Goal: Information Seeking & Learning: Check status

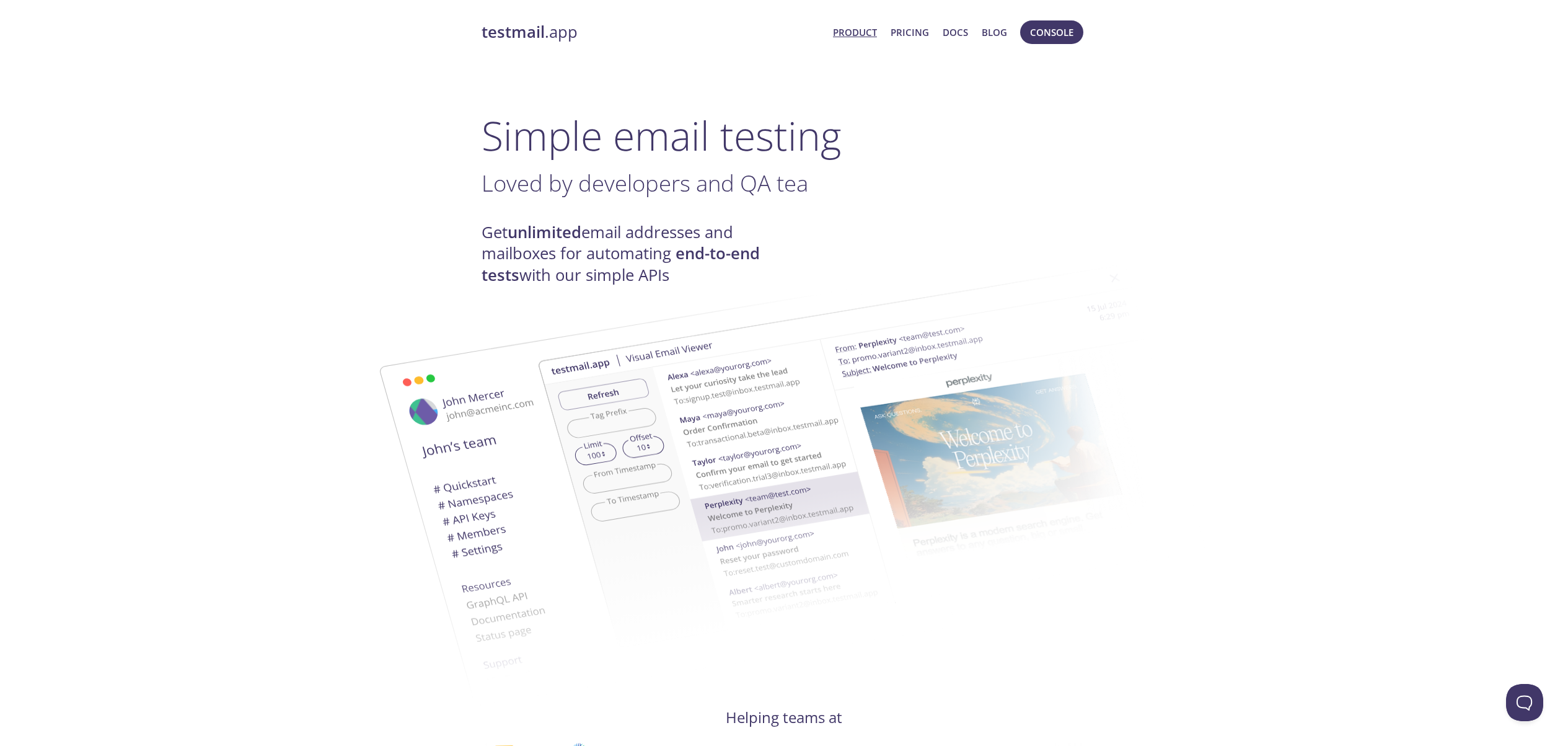
click at [1056, 34] on span "Console" at bounding box center [1051, 32] width 43 height 16
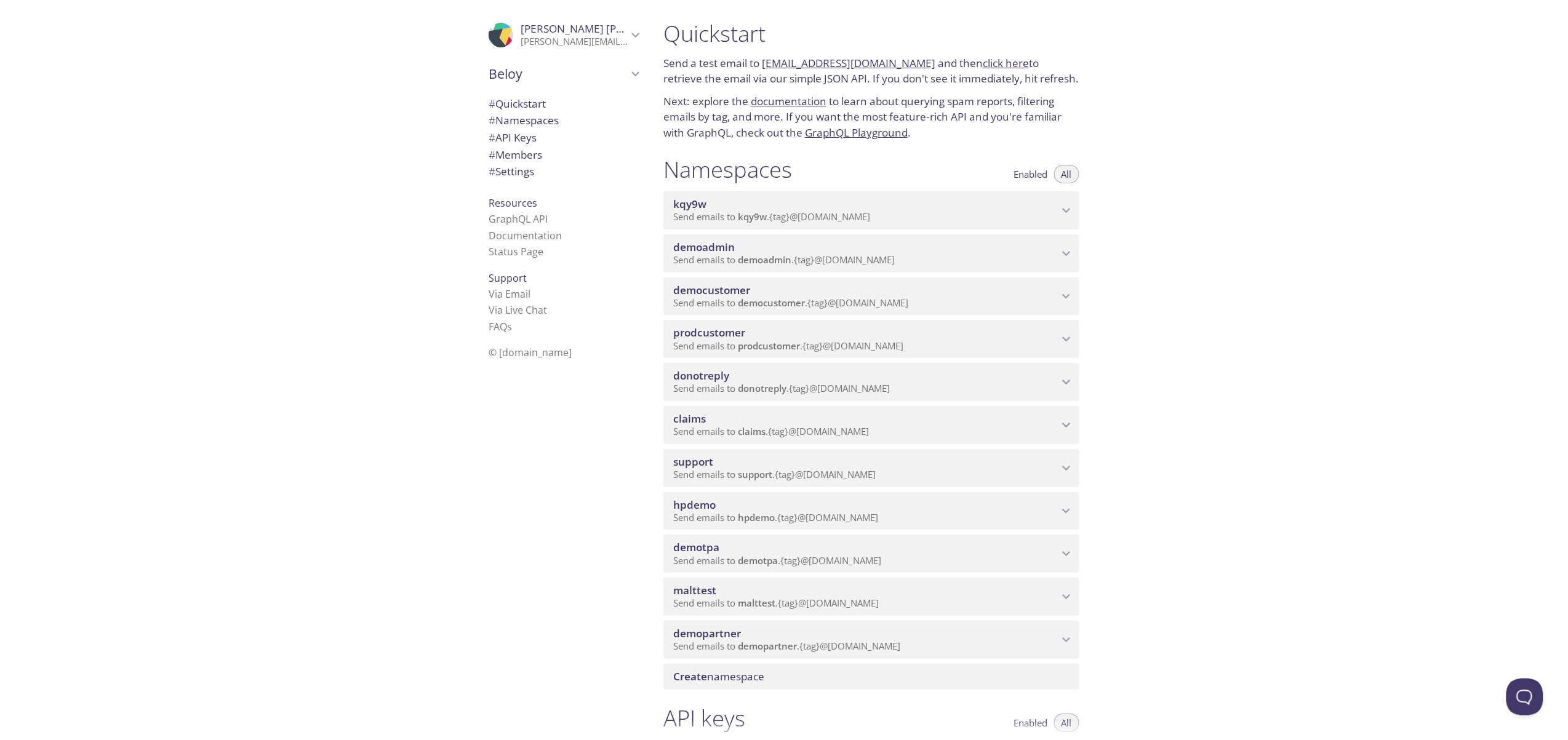
click at [722, 290] on span "democustomer" at bounding box center [711, 289] width 77 height 14
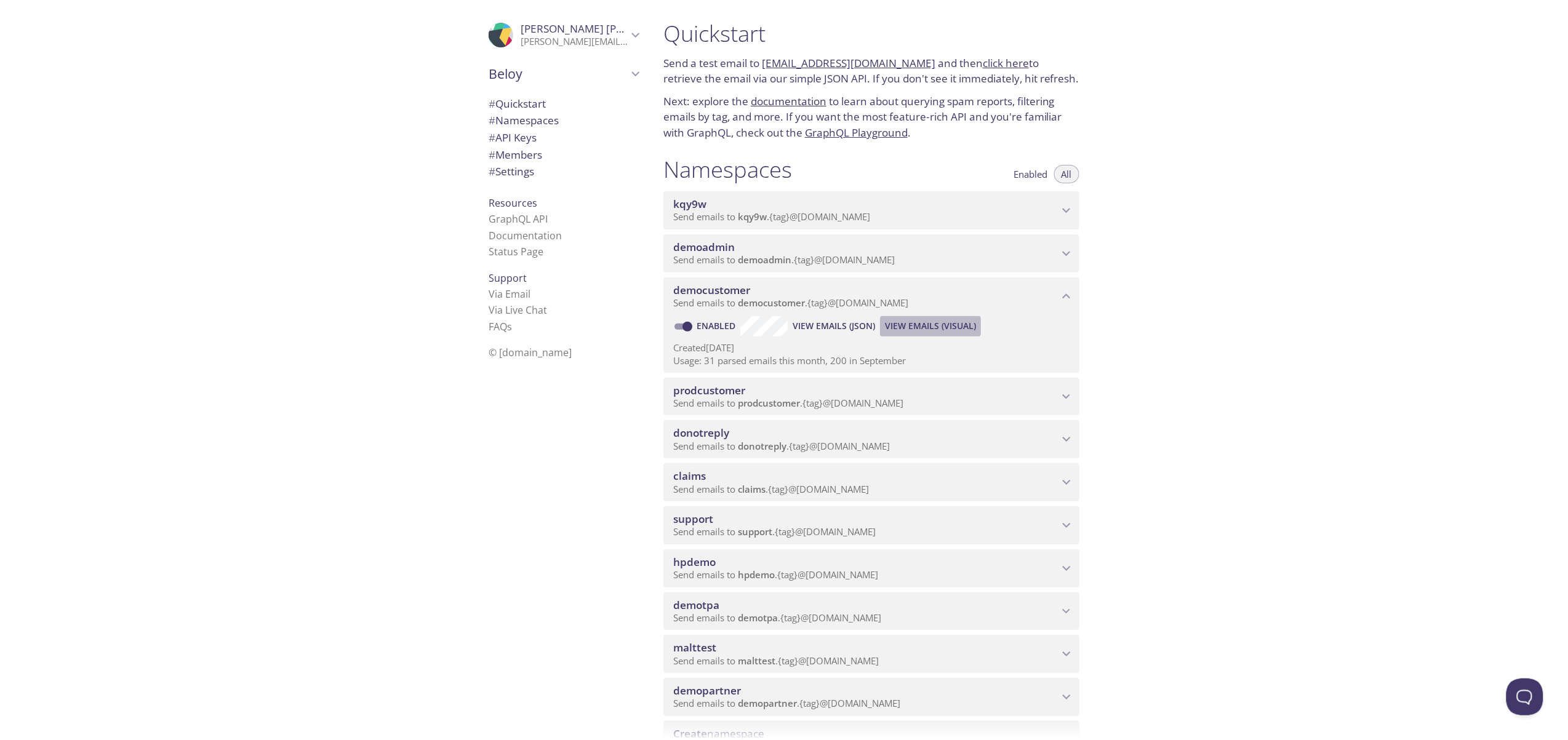
click at [907, 324] on span "View Emails (Visual)" at bounding box center [930, 326] width 91 height 15
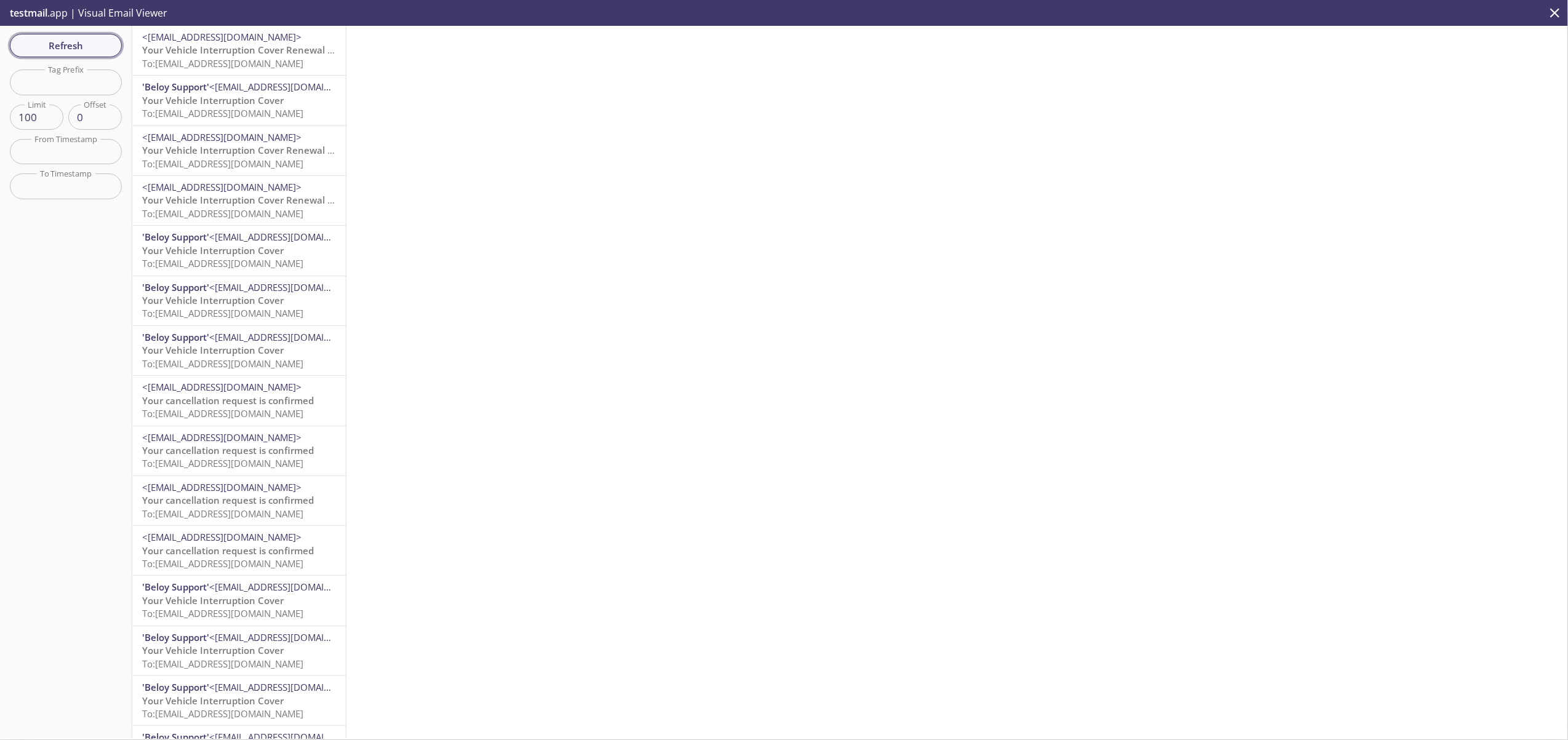
click at [86, 49] on span "Refresh" at bounding box center [65, 45] width 92 height 16
click at [270, 100] on span "Your Vehicle Interruption Cover" at bounding box center [212, 100] width 142 height 12
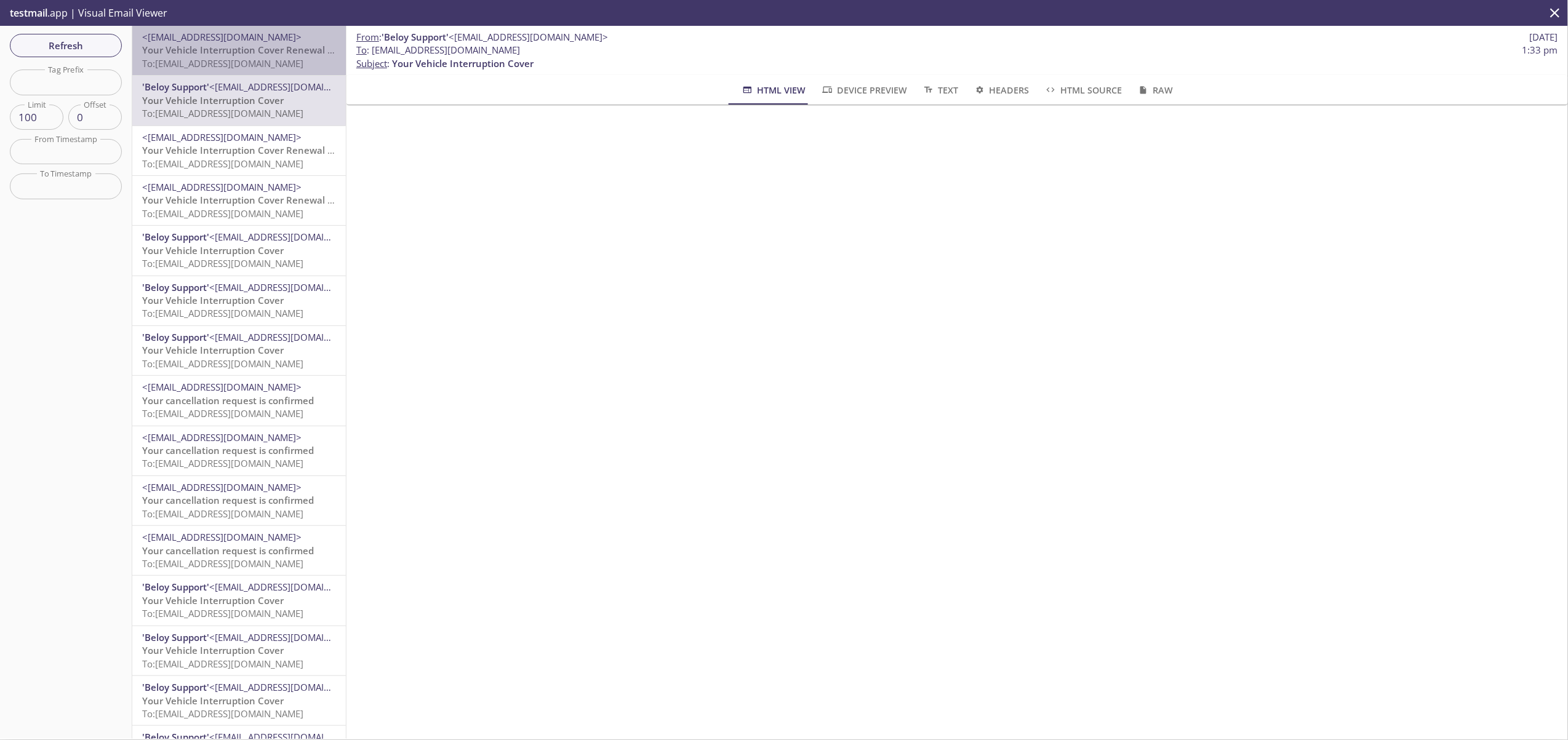
click at [260, 57] on span "To: democustomer.renewals98@inbox.testmail.app" at bounding box center [222, 63] width 161 height 12
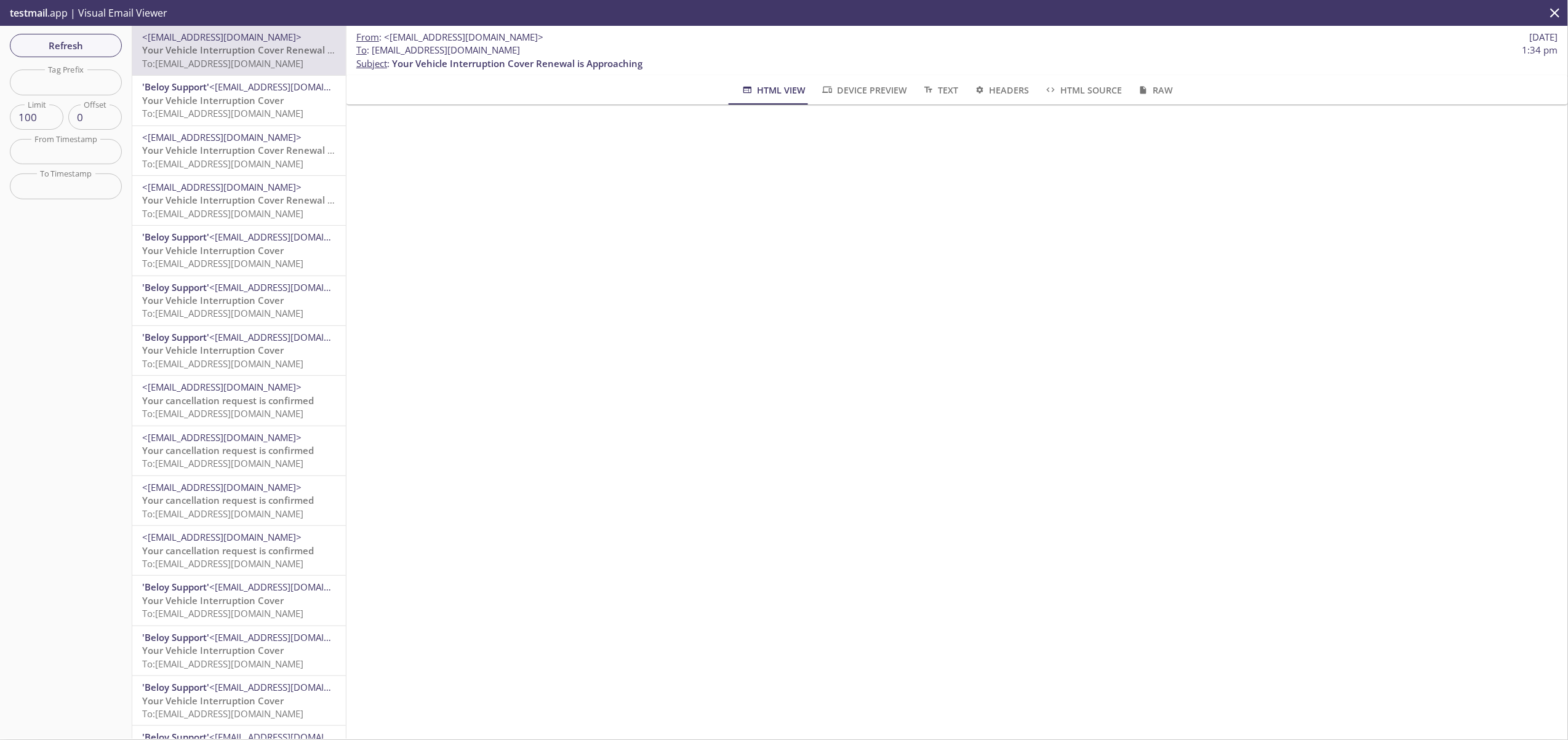
scroll to position [395, 0]
